Goal: Information Seeking & Learning: Learn about a topic

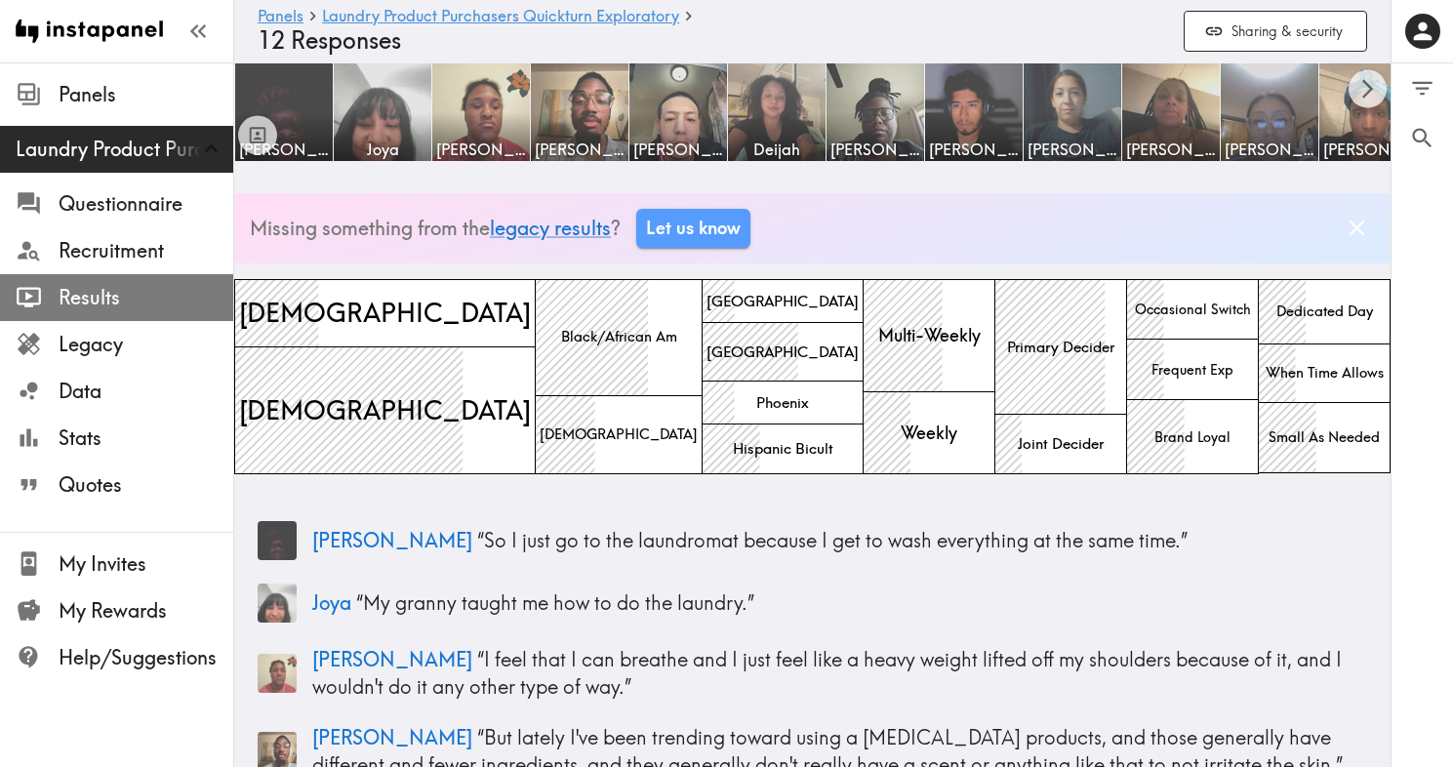
click at [97, 303] on span "Results" at bounding box center [146, 297] width 175 height 27
click at [97, 294] on span "Results" at bounding box center [146, 297] width 175 height 27
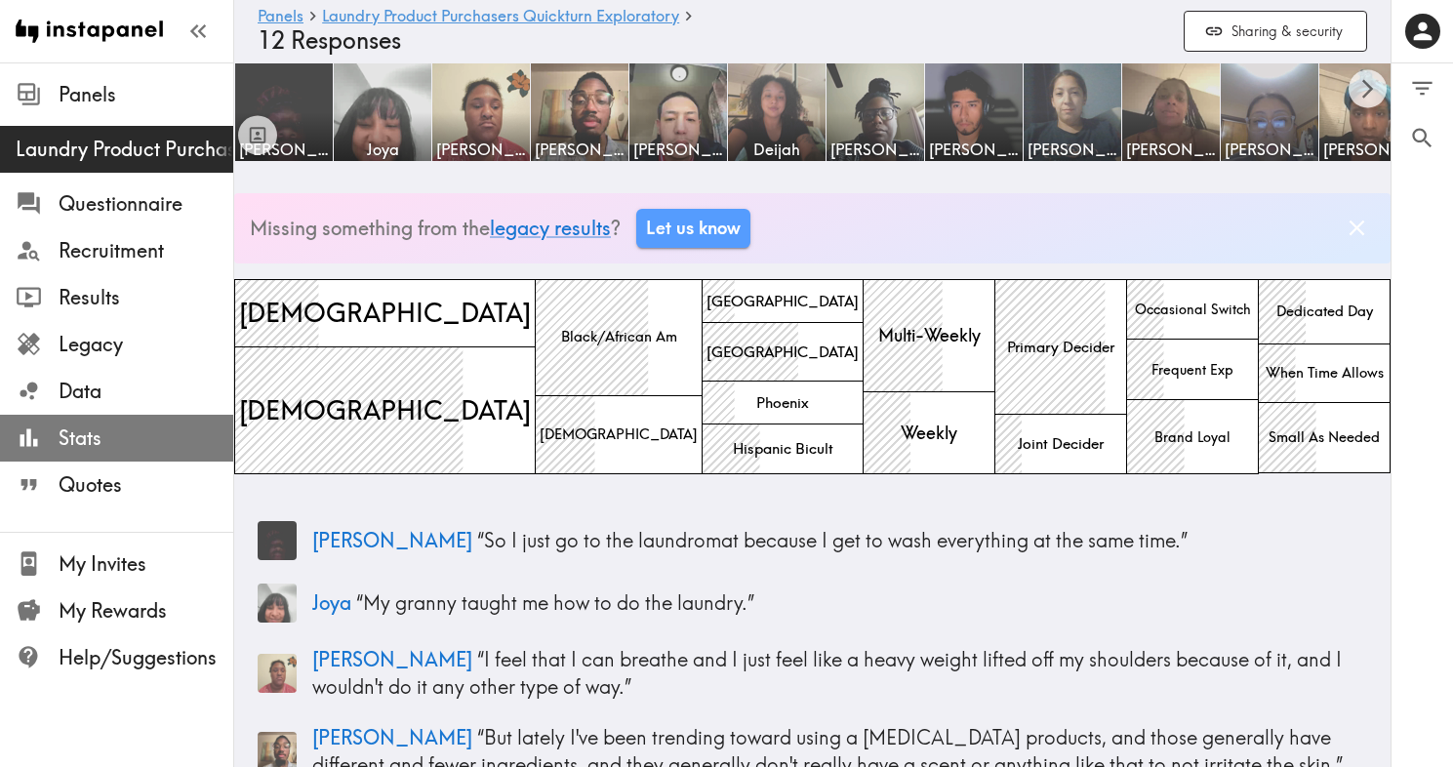
click at [100, 433] on span "Stats" at bounding box center [146, 437] width 175 height 27
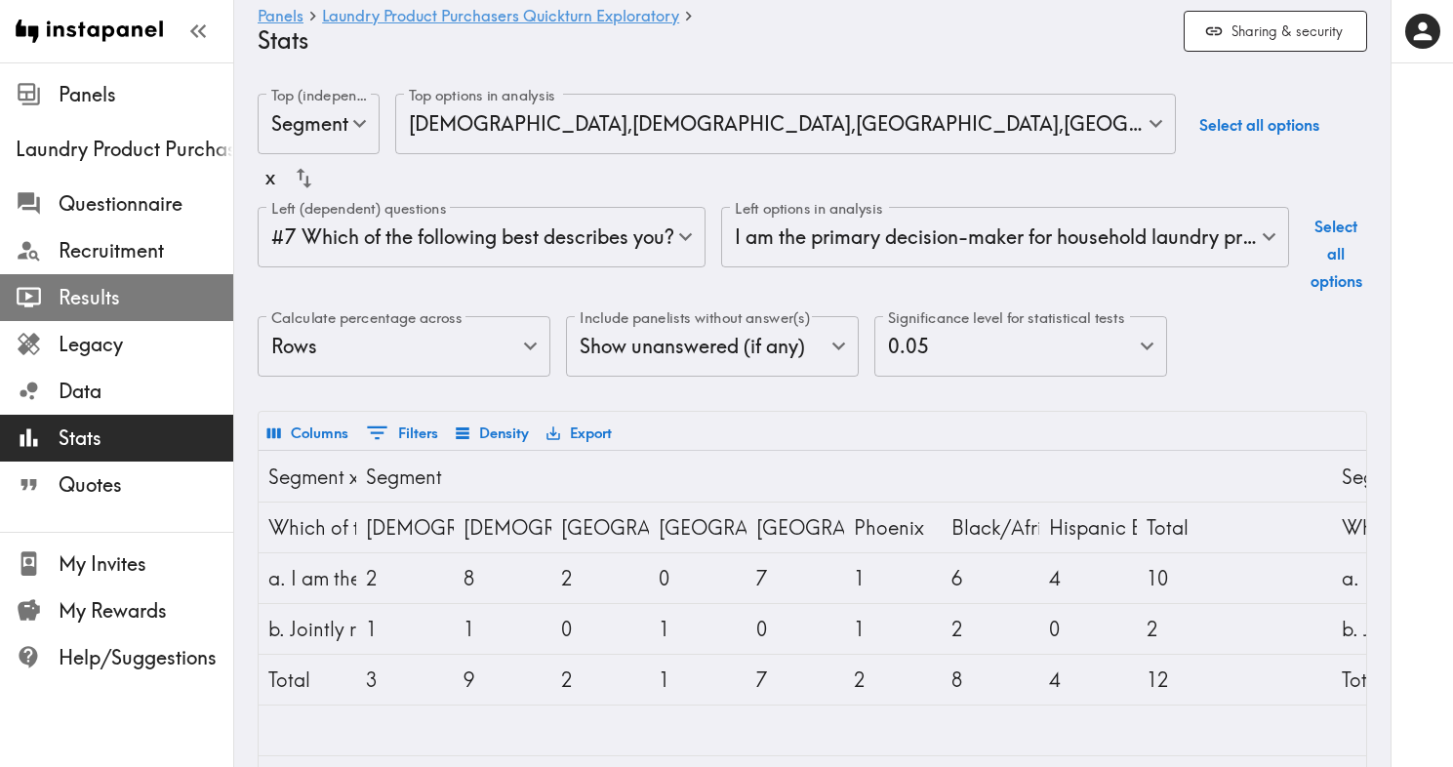
click at [109, 304] on span "Results" at bounding box center [146, 297] width 175 height 27
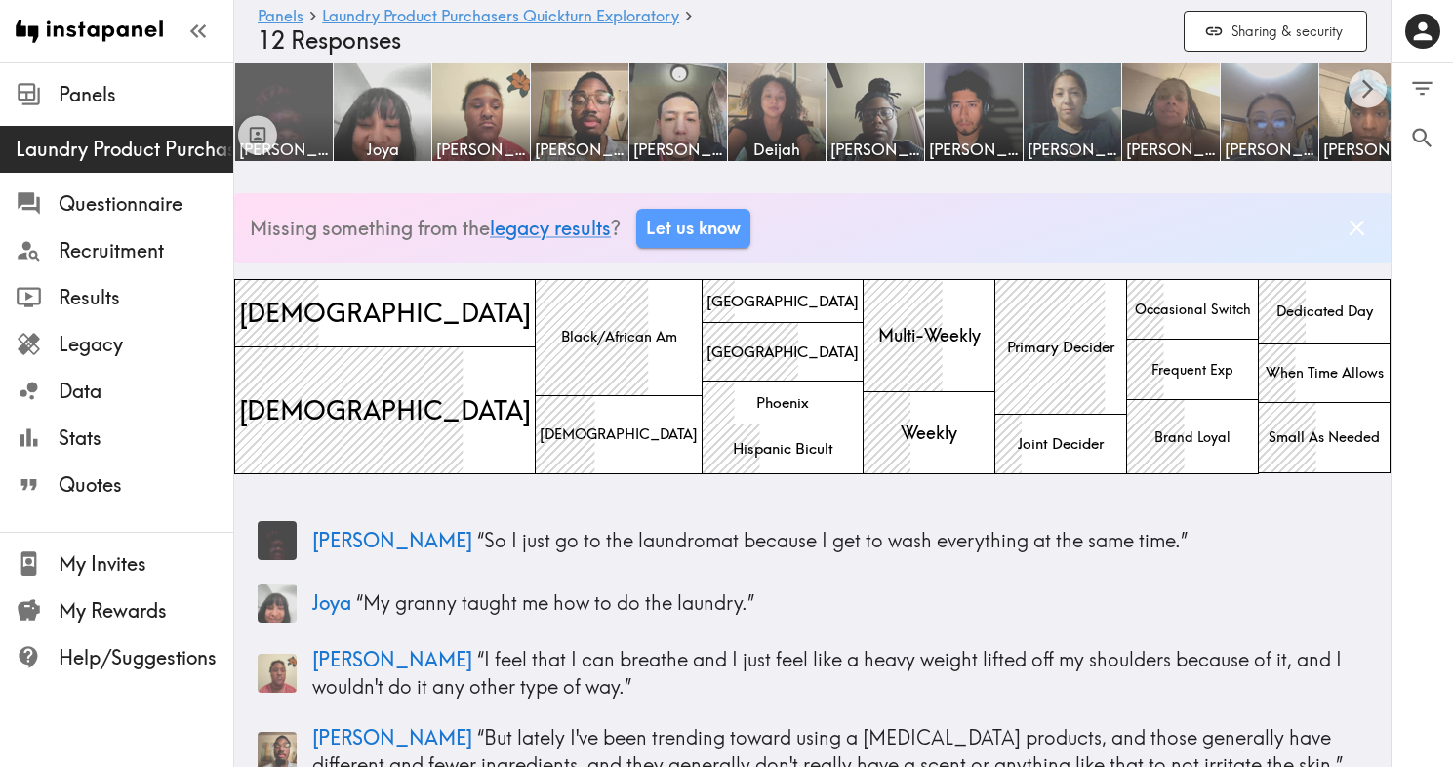
click at [291, 104] on img at bounding box center [284, 112] width 102 height 102
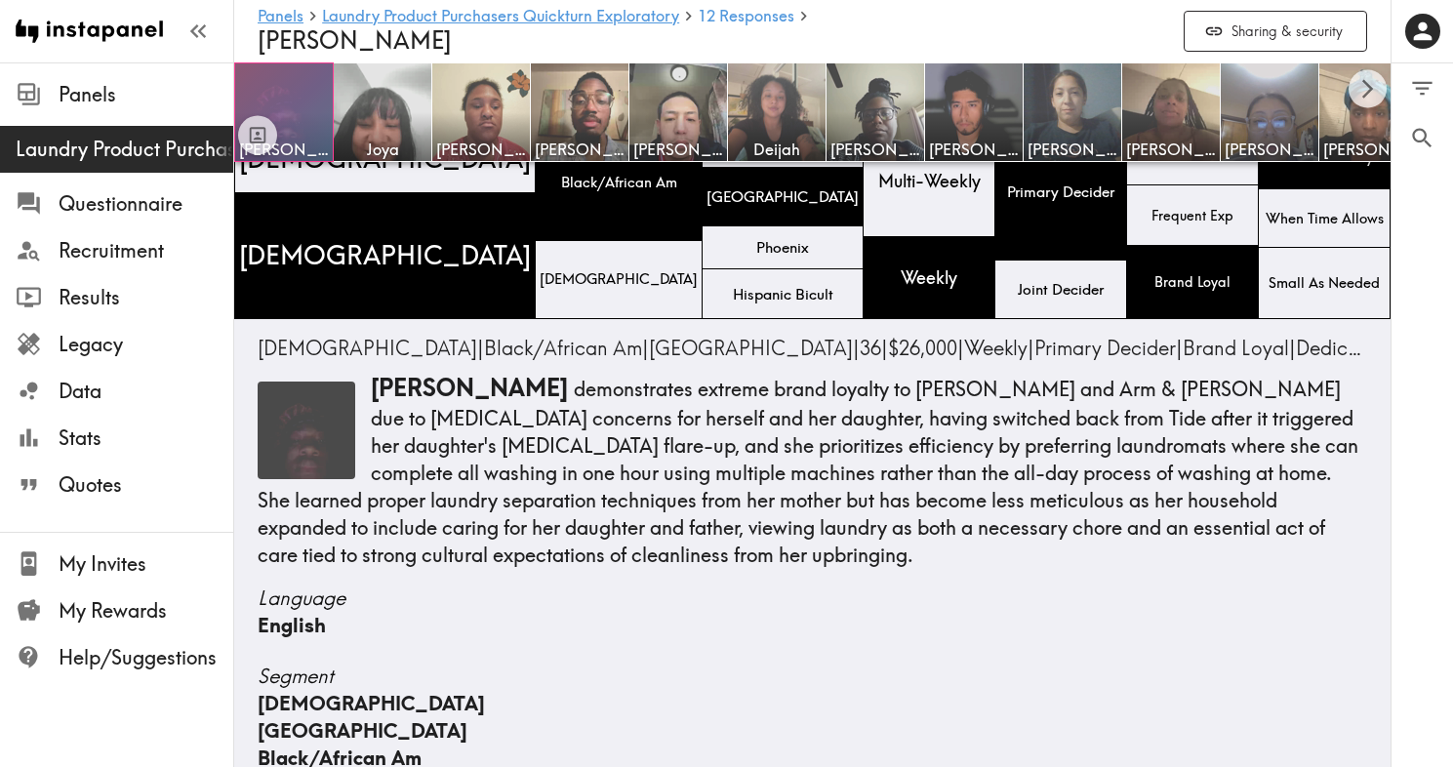
scroll to position [70, 0]
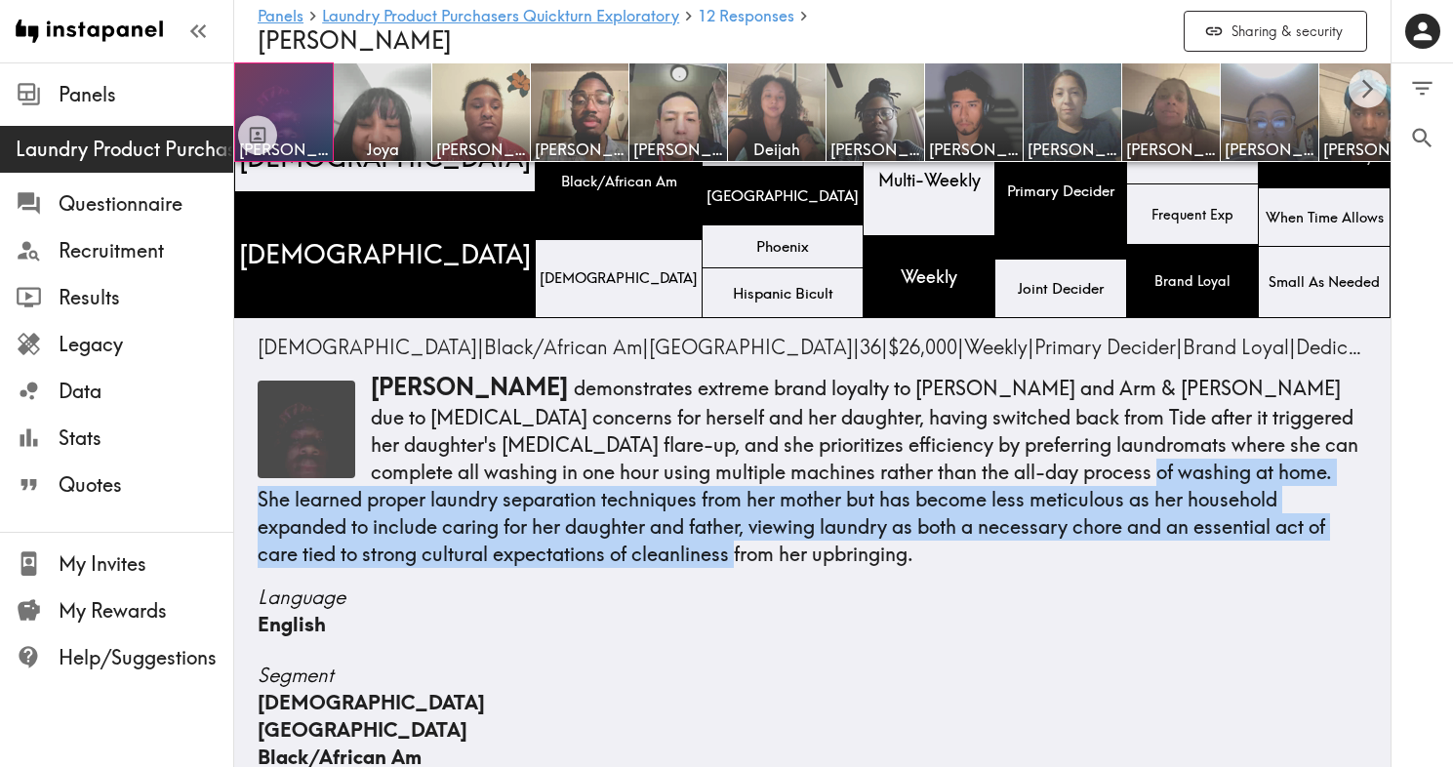
drag, startPoint x: 1099, startPoint y: 473, endPoint x: 1091, endPoint y: 550, distance: 77.5
click at [1091, 550] on p "[PERSON_NAME] demonstrates extreme brand loyalty to [PERSON_NAME] and Arm & [PE…" at bounding box center [812, 469] width 1109 height 197
copy p "She learned proper laundry separation techniques from her mother but has become…"
